Goal: Task Accomplishment & Management: Complete application form

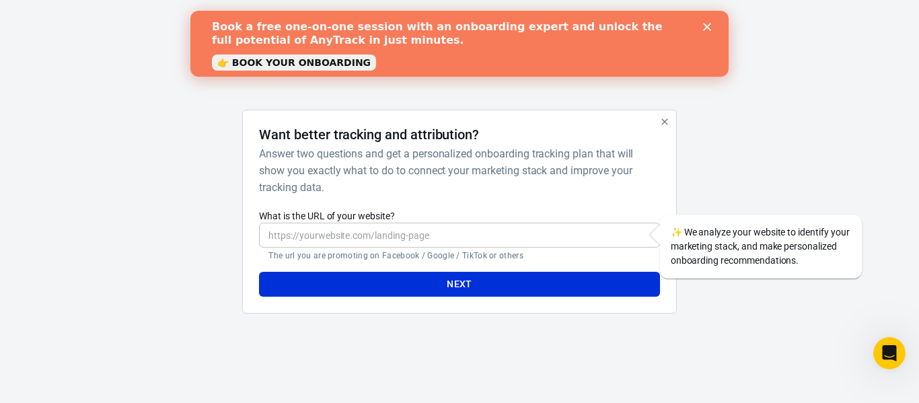
click at [365, 242] on input "What is the URL of your website?" at bounding box center [459, 235] width 400 height 25
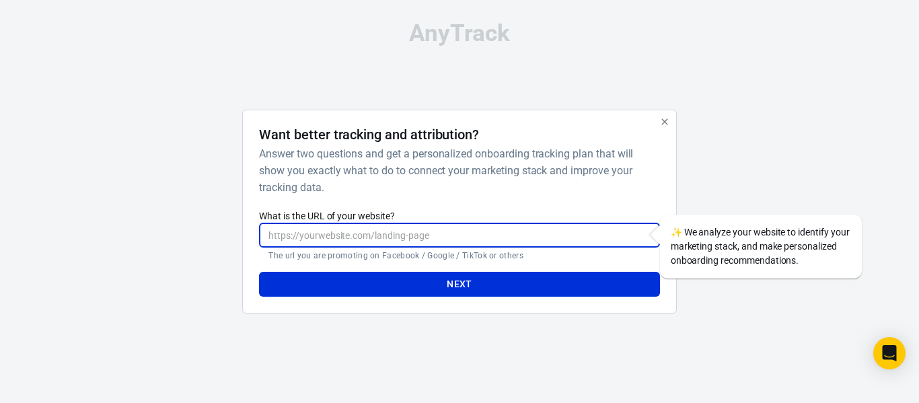
click at [435, 234] on input "What is the URL of your website?" at bounding box center [459, 235] width 400 height 25
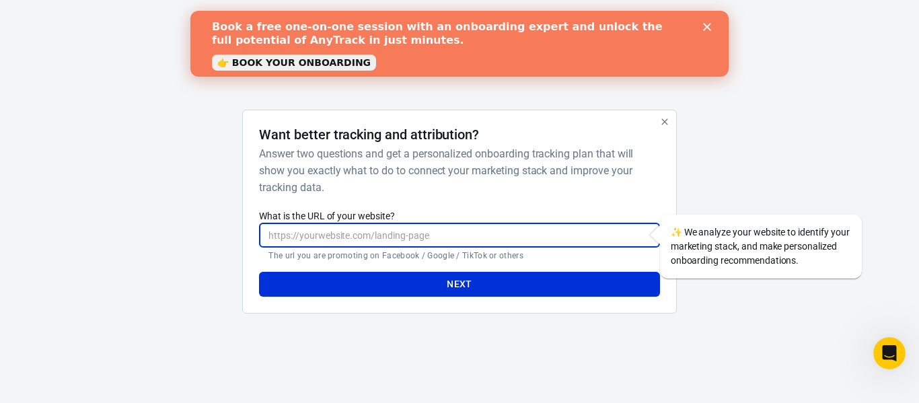
paste input "https://comfysleepers.com/"
type input "https://comfysleepers.com/"
click at [709, 33] on div "Book a free one-on-one session with an onboarding expert and unlock the full po…" at bounding box center [459, 43] width 538 height 55
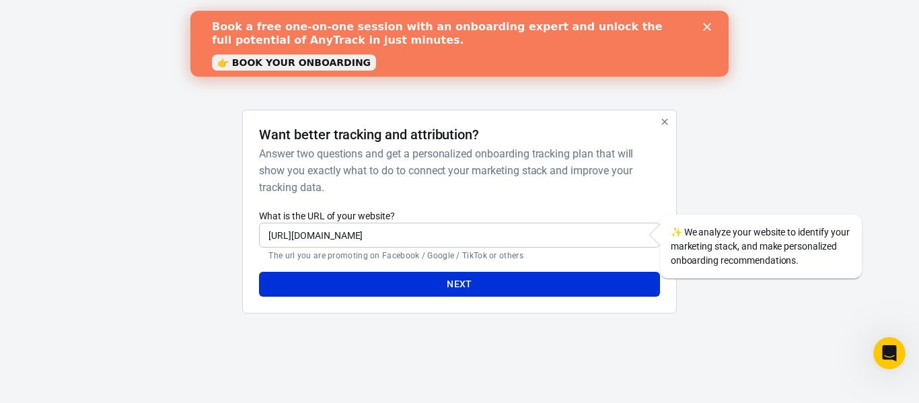
click at [709, 29] on polygon "Close" at bounding box center [707, 27] width 8 height 8
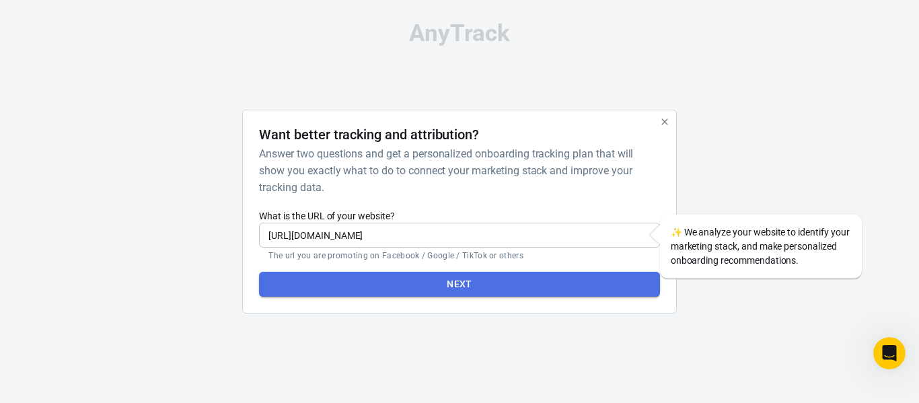
click at [483, 279] on button "Next" at bounding box center [459, 284] width 400 height 25
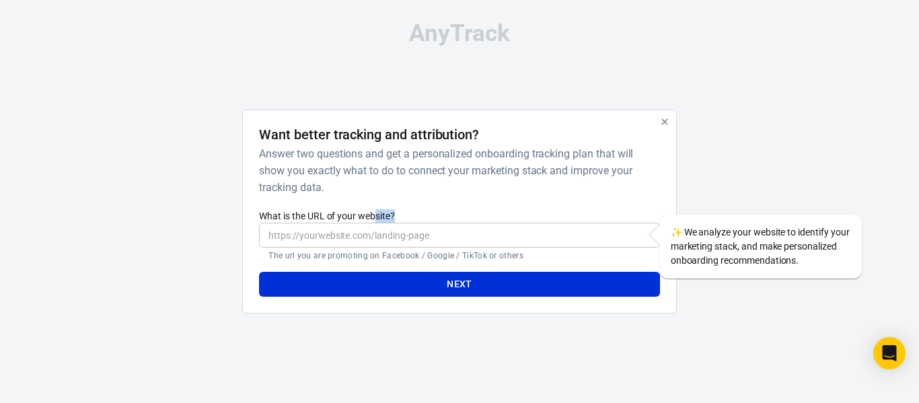
drag, startPoint x: 375, startPoint y: 219, endPoint x: 376, endPoint y: 232, distance: 12.8
click at [376, 232] on div "What is the URL of your website? ​ The url you are promoting on Facebook / Goog…" at bounding box center [459, 235] width 400 height 52
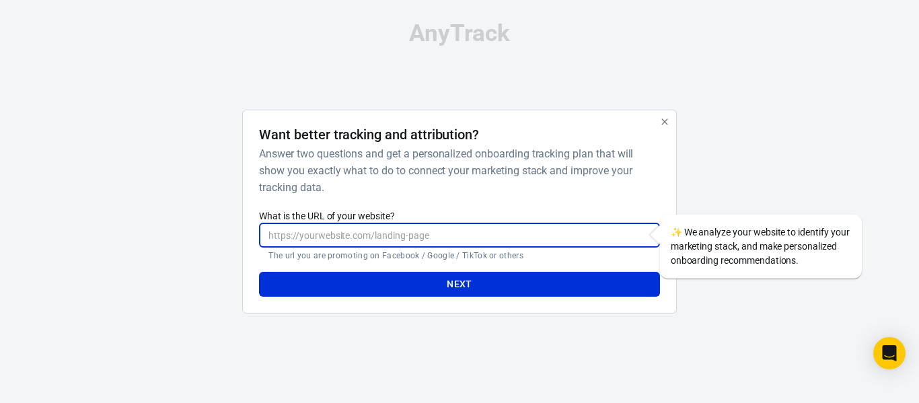
click at [376, 232] on input "What is the URL of your website?" at bounding box center [459, 235] width 400 height 25
type input "https://comfysleepers.com/"
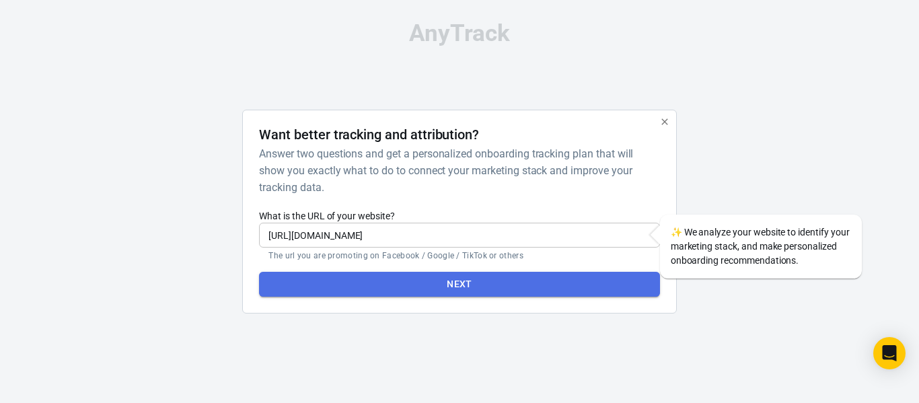
click at [409, 289] on button "Next" at bounding box center [459, 284] width 400 height 25
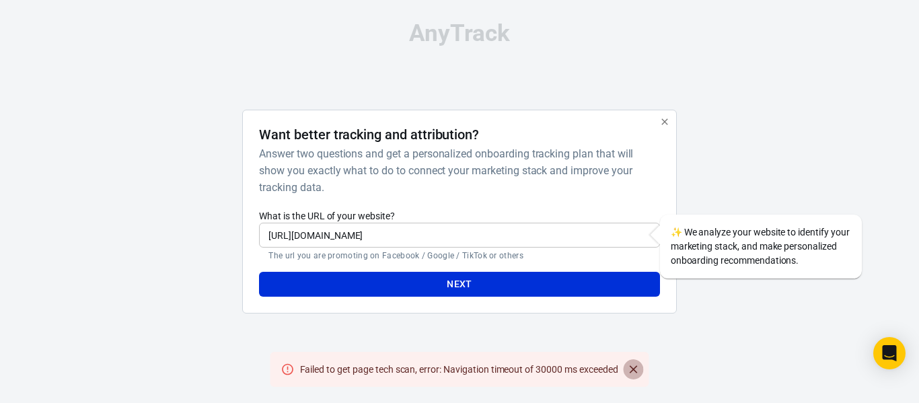
click at [640, 371] on icon "Close" at bounding box center [633, 369] width 13 height 13
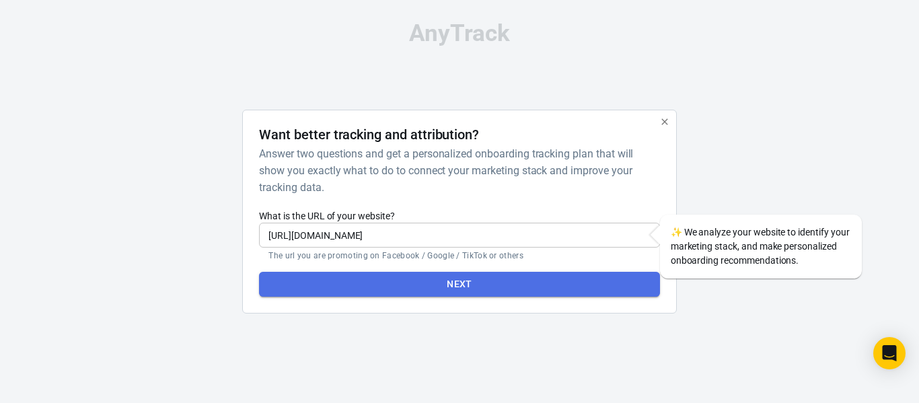
click at [487, 289] on button "Next" at bounding box center [459, 284] width 400 height 25
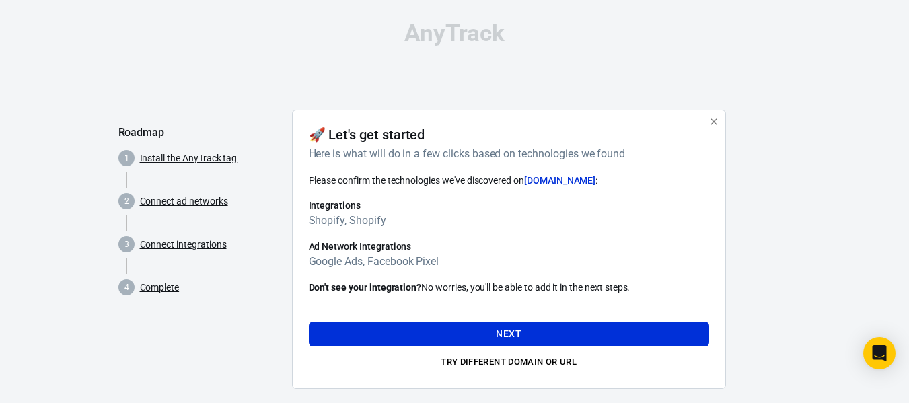
scroll to position [18, 0]
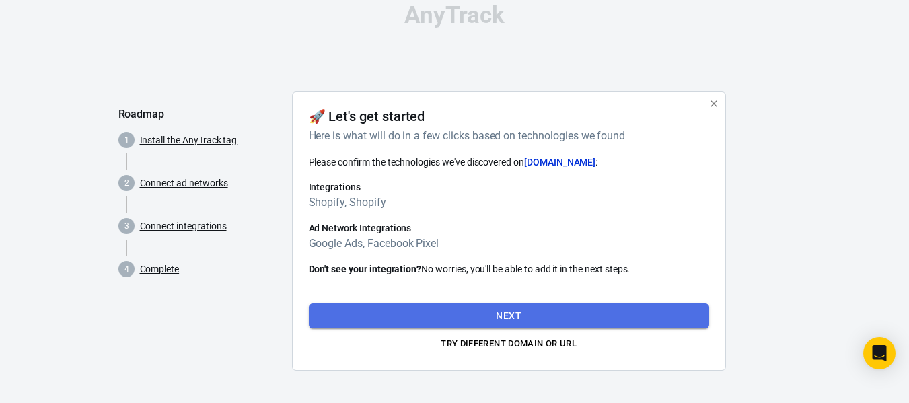
click at [518, 320] on button "Next" at bounding box center [509, 316] width 400 height 25
